Goal: Task Accomplishment & Management: Manage account settings

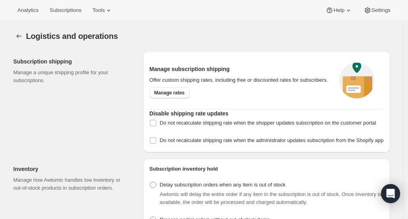
select select "DAY"
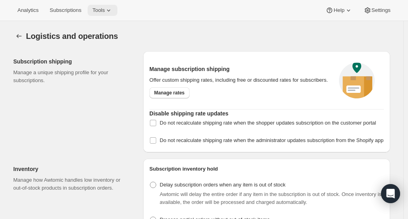
click at [94, 8] on span "Tools" at bounding box center [98, 10] width 12 height 6
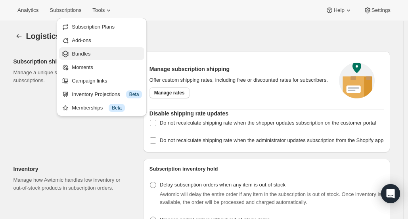
click at [71, 54] on div "Bundles" at bounding box center [101, 54] width 80 height 8
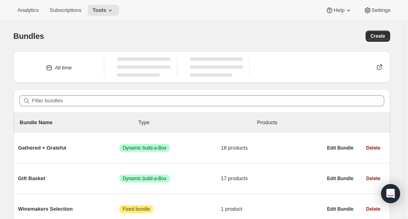
scroll to position [35, 0]
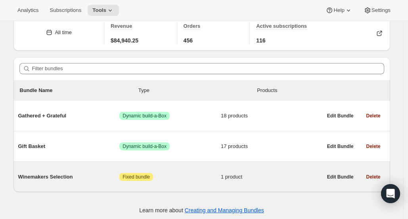
click at [67, 172] on div "Winemakers Selection Attention Fixed bundle 1 product" at bounding box center [170, 176] width 304 height 21
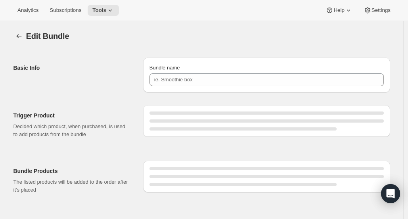
type input "Winemakers Selection"
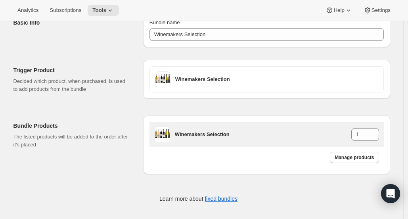
scroll to position [49, 0]
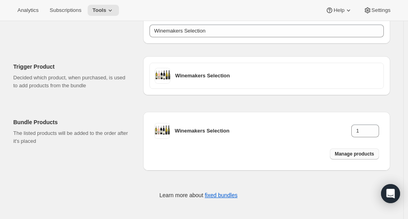
click at [363, 156] on span "Manage products" at bounding box center [354, 154] width 39 height 6
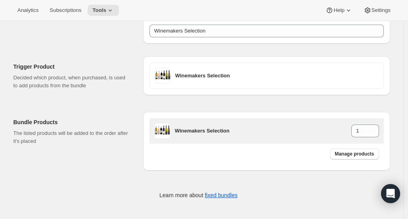
click at [211, 135] on div "Winemakers Selection 1" at bounding box center [277, 130] width 204 height 13
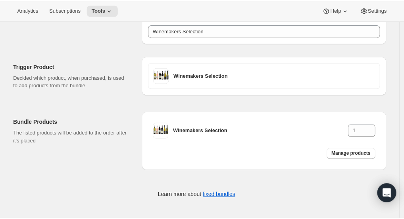
scroll to position [0, 0]
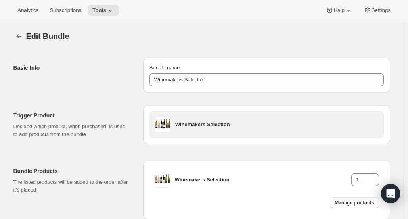
click at [186, 126] on h3 "Winemakers Selection" at bounding box center [276, 124] width 203 height 8
